Goal: Find contact information: Find contact information

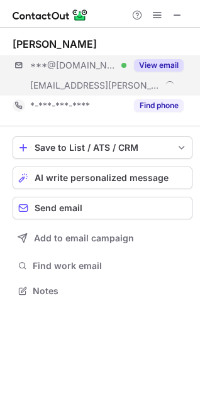
scroll to position [282, 200]
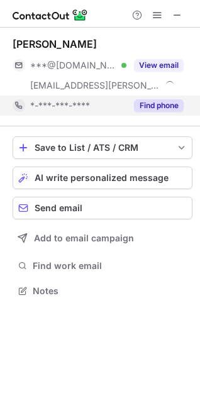
click at [161, 102] on button "Find phone" at bounding box center [159, 105] width 50 height 13
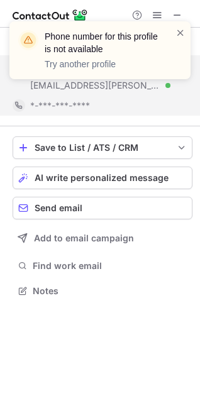
click at [155, 72] on div "Phone number for this profile is not available Try another profile" at bounding box center [99, 55] width 201 height 93
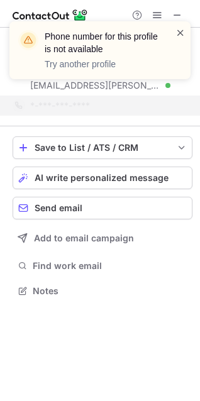
click at [182, 31] on span at bounding box center [181, 32] width 10 height 13
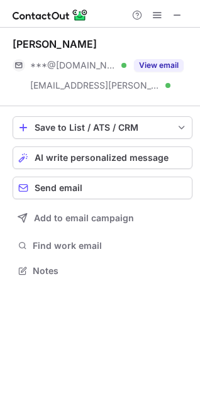
scroll to position [262, 200]
click at [162, 64] on button "View email" at bounding box center [159, 65] width 50 height 13
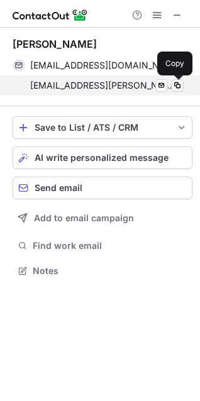
click at [178, 86] on span at bounding box center [177, 86] width 10 height 10
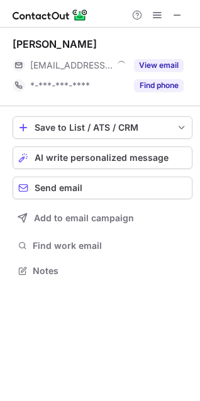
scroll to position [262, 200]
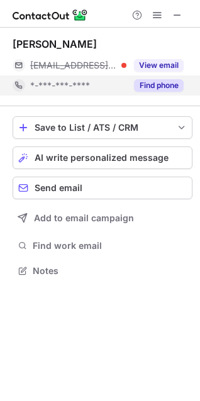
click at [149, 84] on button "Find phone" at bounding box center [159, 85] width 50 height 13
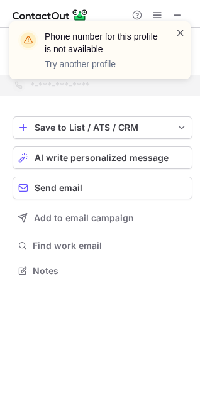
click at [183, 30] on span at bounding box center [181, 32] width 10 height 13
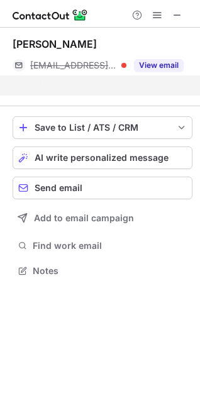
scroll to position [242, 200]
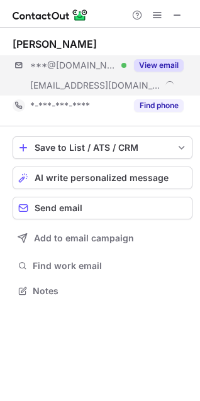
scroll to position [282, 200]
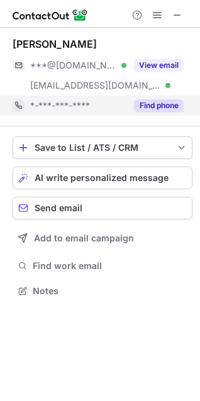
click at [171, 106] on button "Find phone" at bounding box center [159, 105] width 50 height 13
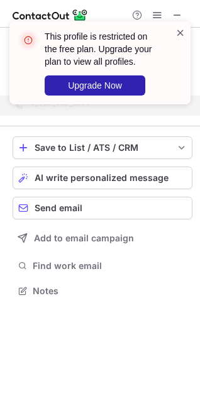
click at [177, 33] on span at bounding box center [181, 32] width 10 height 13
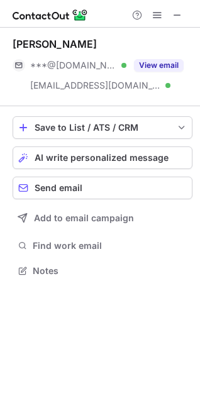
scroll to position [262, 200]
click at [161, 65] on button "View email" at bounding box center [159, 65] width 50 height 13
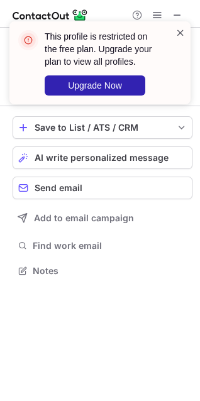
click at [181, 31] on span at bounding box center [181, 32] width 10 height 13
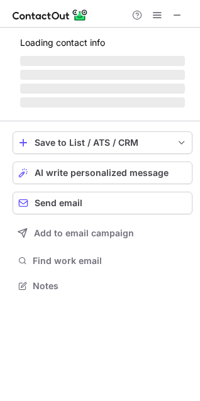
scroll to position [262, 200]
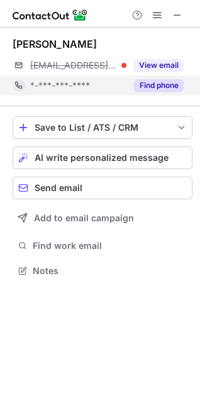
click at [164, 87] on button "Find phone" at bounding box center [159, 85] width 50 height 13
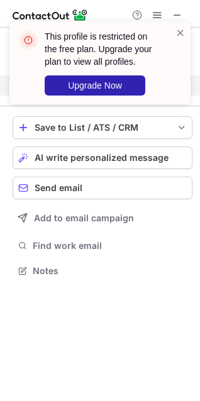
click at [187, 35] on div "This profile is restricted on the free plan. Upgrade your plan to view all prof…" at bounding box center [99, 62] width 181 height 83
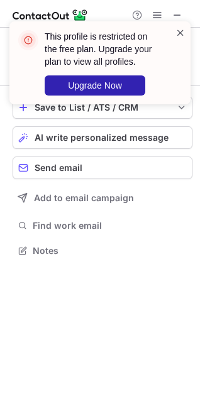
click at [181, 31] on span at bounding box center [181, 32] width 10 height 13
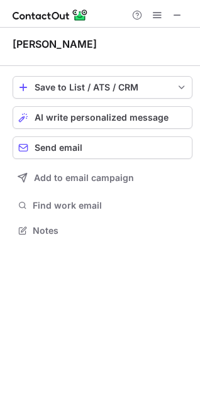
scroll to position [222, 200]
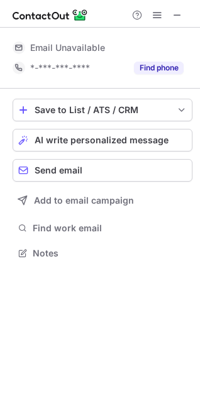
scroll to position [244, 200]
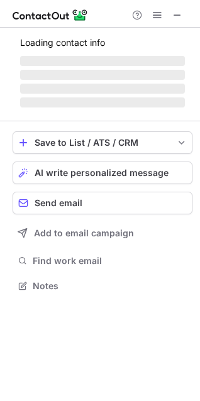
scroll to position [262, 200]
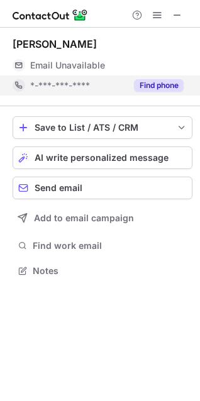
click at [149, 87] on button "Find phone" at bounding box center [159, 85] width 50 height 13
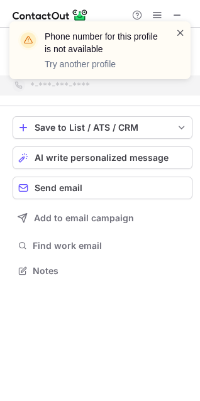
click at [184, 29] on span at bounding box center [181, 32] width 10 height 13
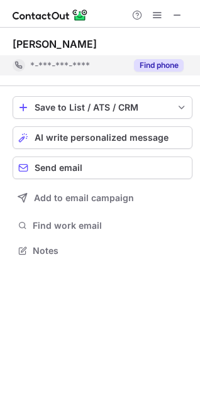
scroll to position [242, 200]
click at [160, 69] on button "Find phone" at bounding box center [159, 65] width 50 height 13
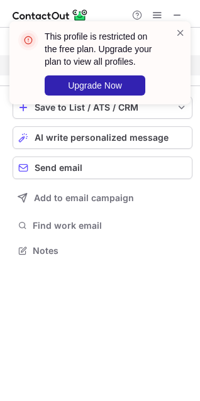
click at [183, 39] on div at bounding box center [181, 62] width 10 height 73
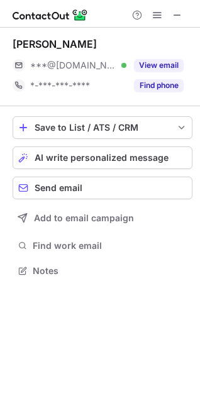
scroll to position [262, 200]
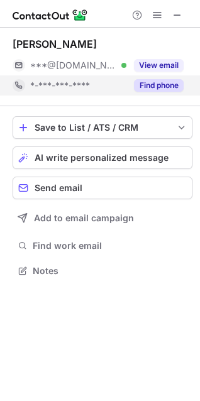
click at [151, 87] on button "Find phone" at bounding box center [159, 85] width 50 height 13
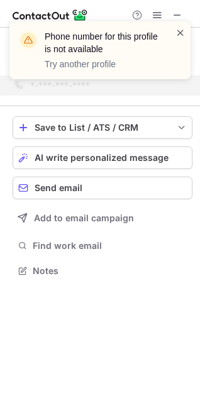
click at [180, 31] on span at bounding box center [181, 32] width 10 height 13
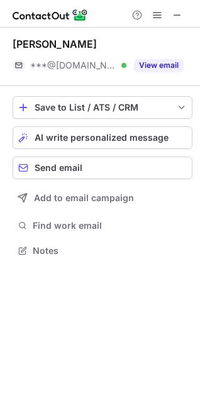
scroll to position [242, 200]
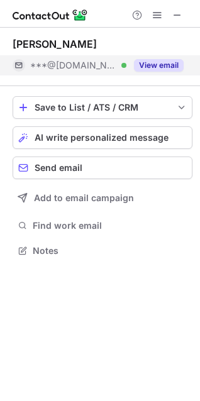
click at [153, 63] on button "View email" at bounding box center [159, 65] width 50 height 13
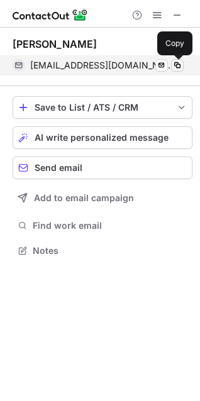
click at [173, 62] on span at bounding box center [177, 65] width 10 height 10
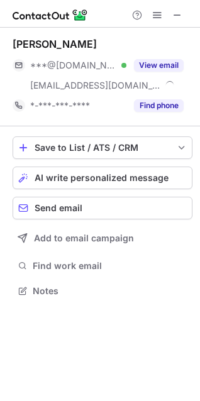
scroll to position [282, 200]
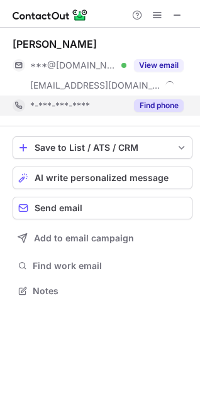
click at [144, 101] on button "Find phone" at bounding box center [159, 105] width 50 height 13
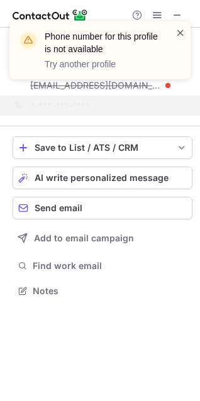
click at [182, 28] on span at bounding box center [181, 32] width 10 height 13
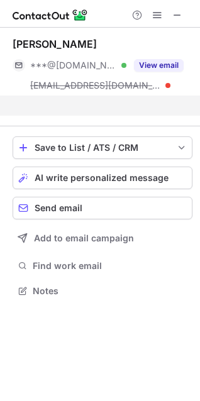
scroll to position [262, 200]
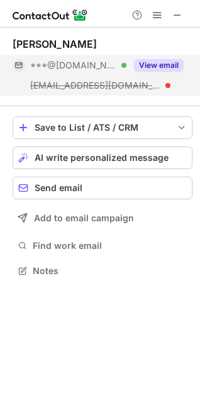
click at [162, 62] on button "View email" at bounding box center [159, 65] width 50 height 13
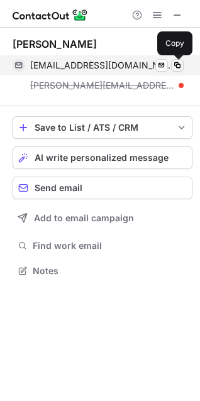
click at [176, 62] on span at bounding box center [177, 65] width 10 height 10
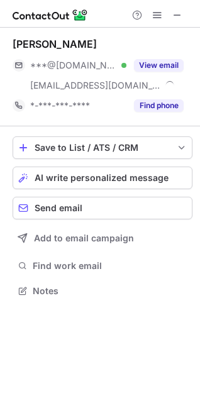
scroll to position [282, 200]
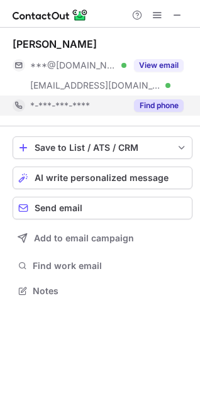
click at [150, 106] on button "Find phone" at bounding box center [159, 105] width 50 height 13
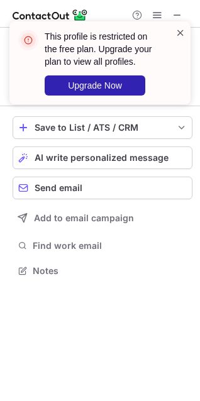
scroll to position [262, 200]
click at [184, 36] on span at bounding box center [181, 32] width 10 height 13
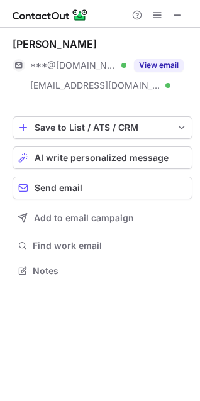
click at [159, 64] on button "View email" at bounding box center [159, 65] width 50 height 13
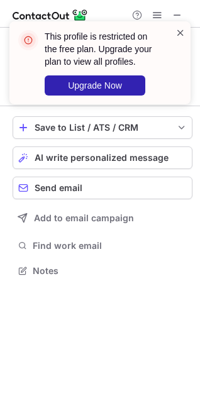
click at [181, 35] on span at bounding box center [181, 32] width 10 height 13
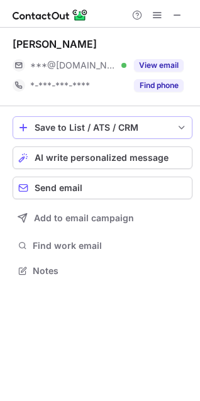
scroll to position [262, 200]
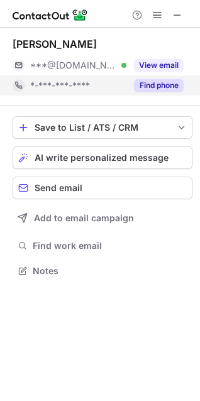
click at [153, 85] on button "Find phone" at bounding box center [159, 85] width 50 height 13
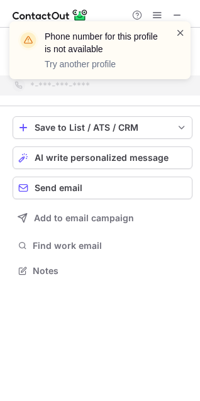
click at [184, 34] on span at bounding box center [181, 32] width 10 height 13
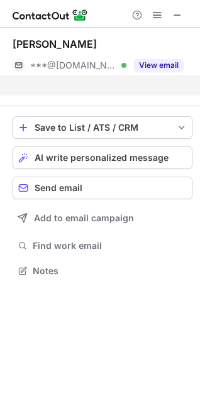
scroll to position [242, 200]
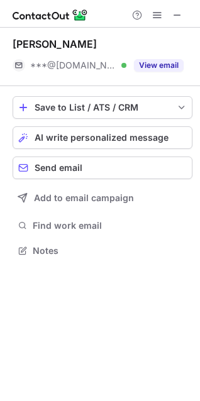
click at [173, 61] on div "Phone number for this profile is not available Try another profile [PERSON_NAME…" at bounding box center [100, 200] width 200 height 401
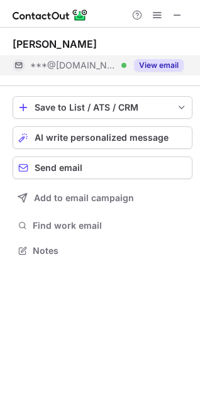
click at [160, 67] on button "View email" at bounding box center [159, 65] width 50 height 13
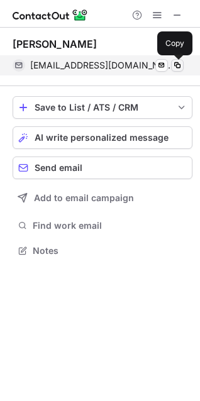
click at [176, 62] on span at bounding box center [177, 65] width 10 height 10
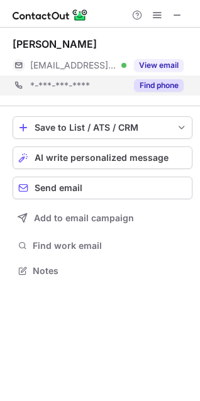
scroll to position [262, 200]
click at [168, 88] on button "Find phone" at bounding box center [159, 85] width 50 height 13
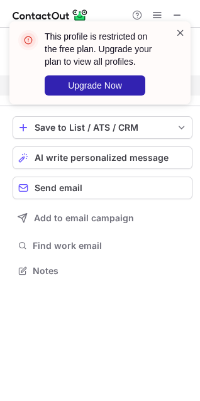
click at [184, 28] on span at bounding box center [181, 32] width 10 height 13
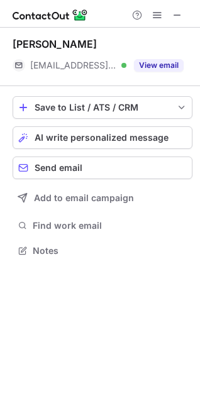
scroll to position [242, 200]
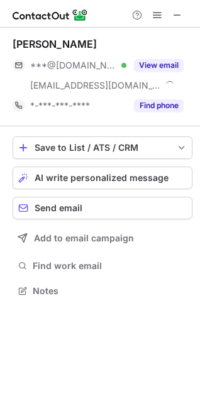
scroll to position [282, 200]
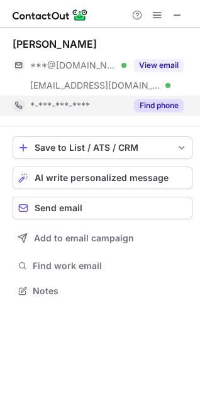
click at [153, 102] on button "Find phone" at bounding box center [159, 105] width 50 height 13
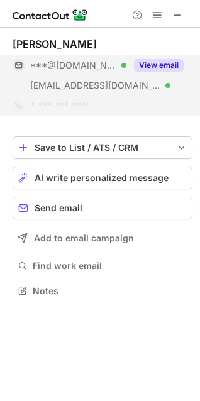
click at [154, 62] on button "View email" at bounding box center [159, 65] width 50 height 13
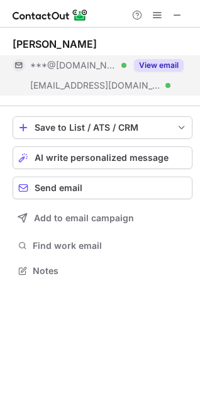
click at [152, 67] on button "View email" at bounding box center [159, 65] width 50 height 13
click at [160, 64] on button "View email" at bounding box center [159, 65] width 50 height 13
